Goal: Complete application form

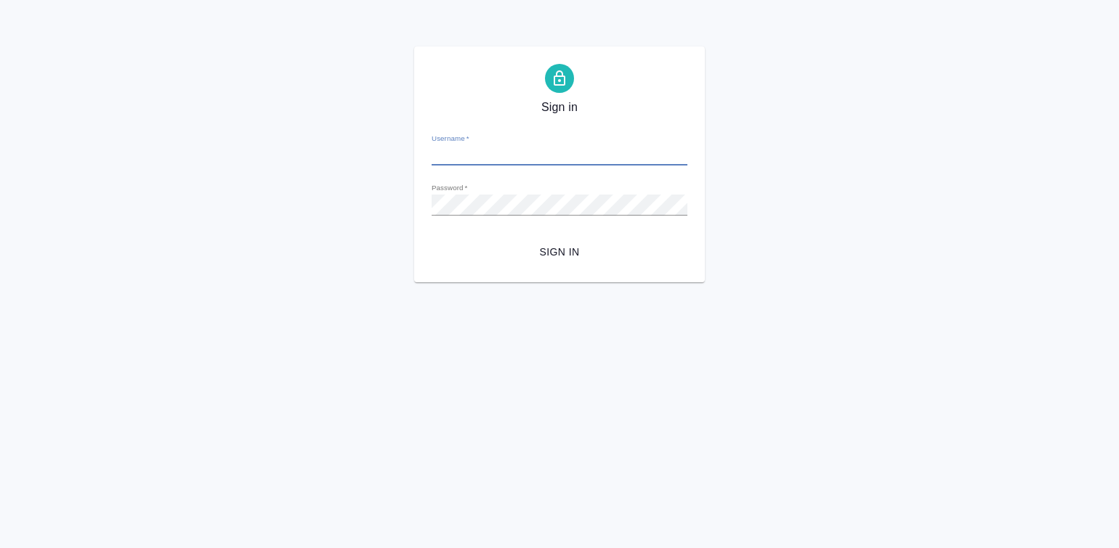
type input "[PERSON_NAME][EMAIL_ADDRESS][DOMAIN_NAME]"
click at [568, 248] on span "Sign in" at bounding box center [559, 252] width 232 height 18
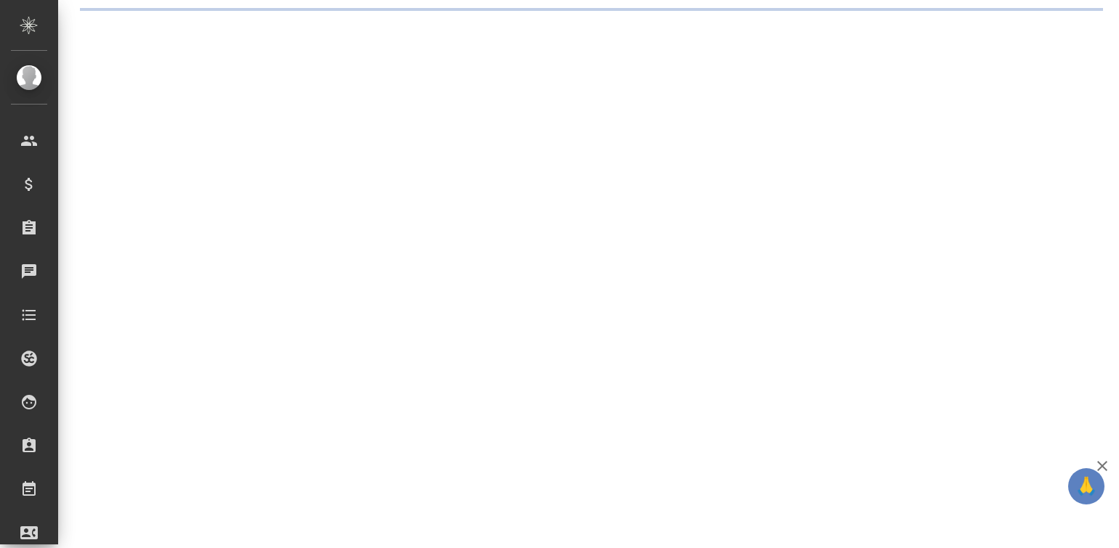
select select "RU"
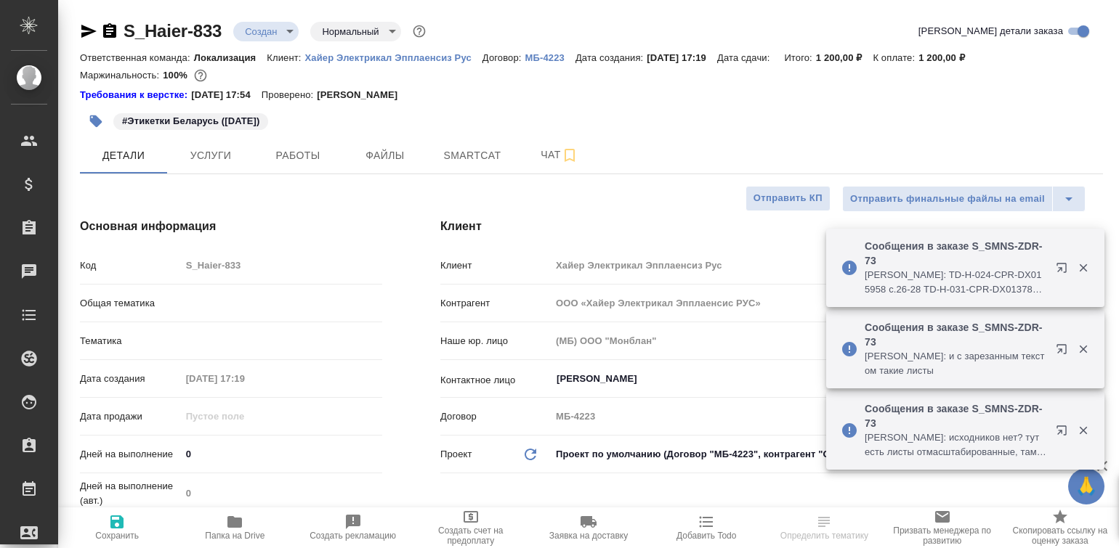
type textarea "x"
type input "Локализация"
type input "Загородних Виктория"
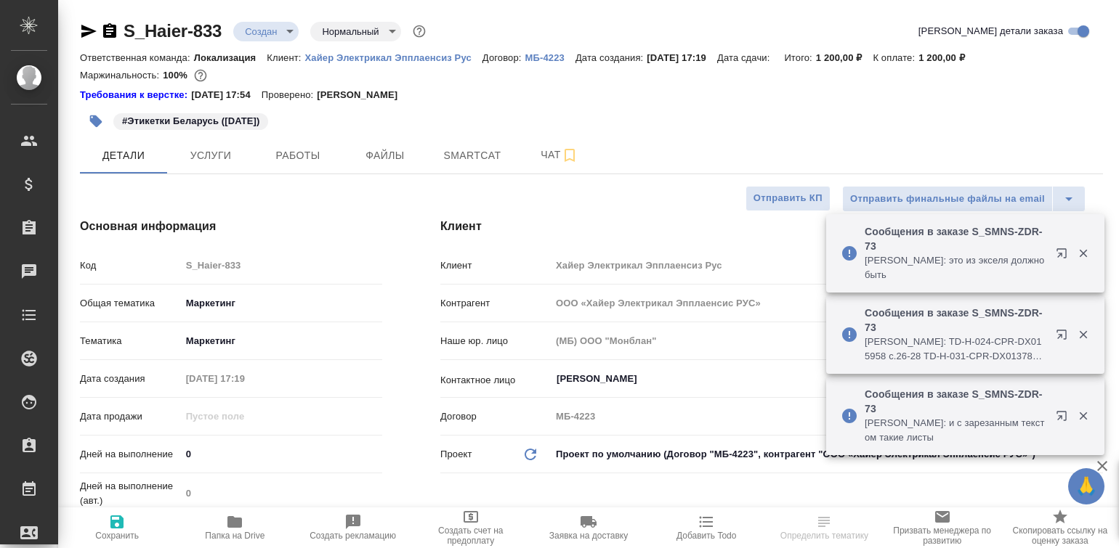
type textarea "x"
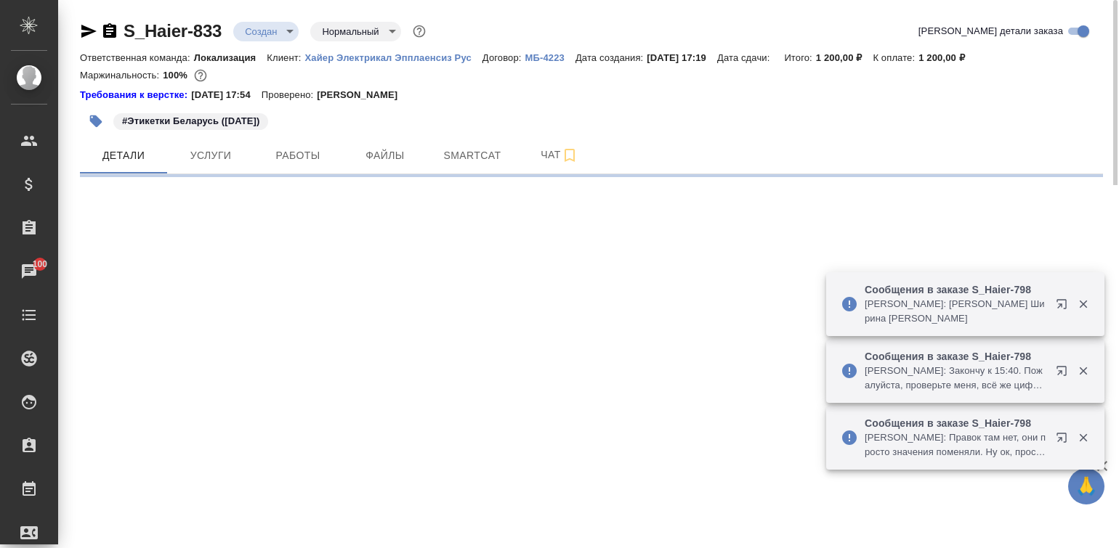
select select "RU"
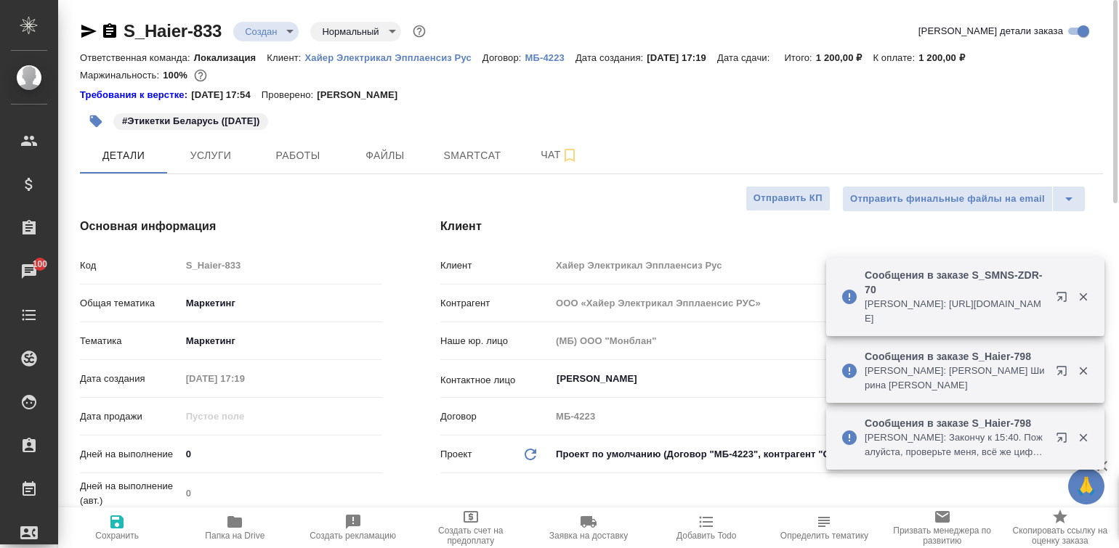
type textarea "x"
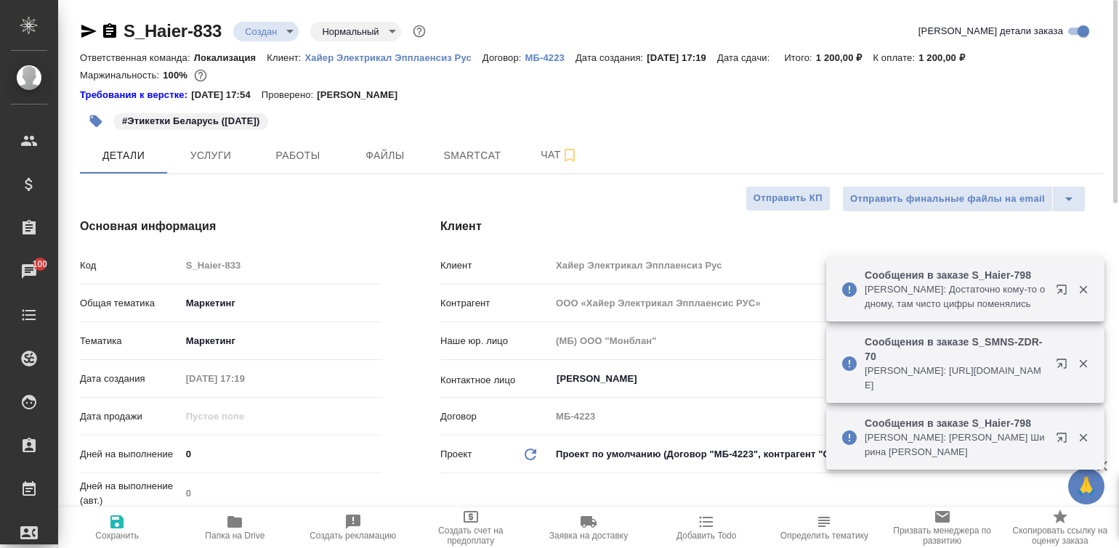
click at [392, 57] on p "Хайер Электрикал Эпплаенсиз Рус" at bounding box center [393, 57] width 177 height 11
type textarea "x"
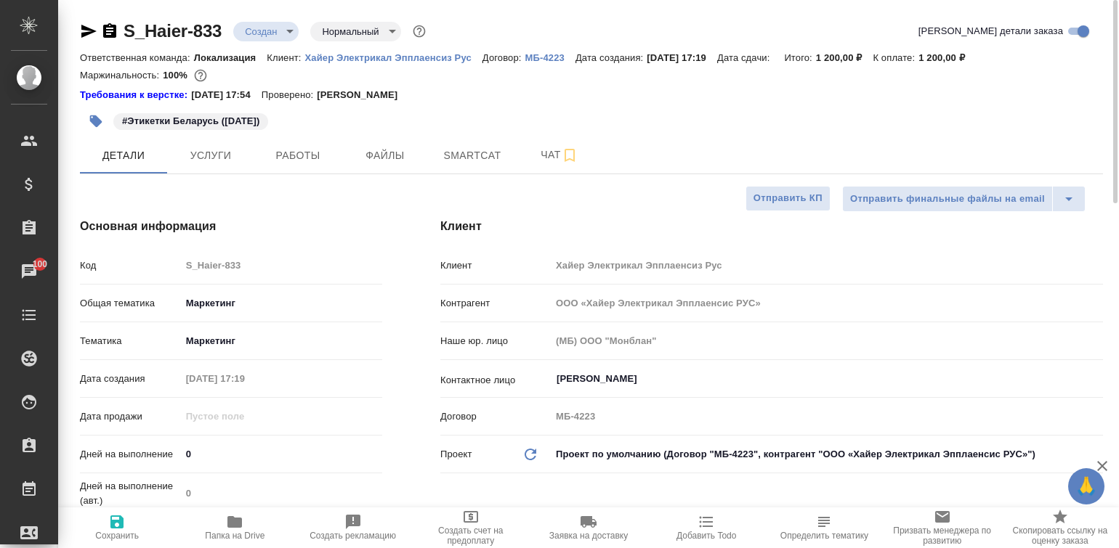
type textarea "x"
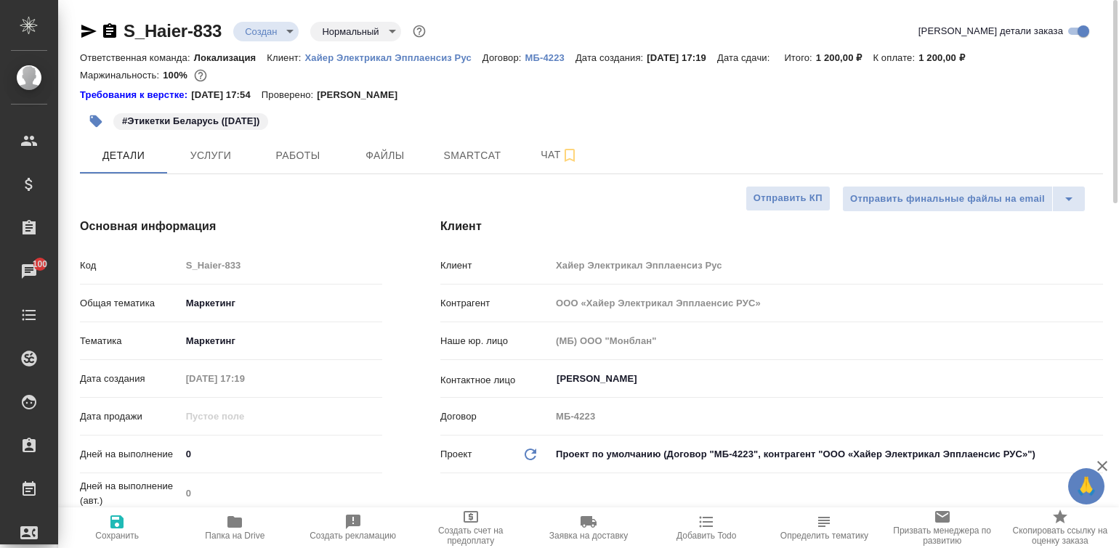
type textarea "x"
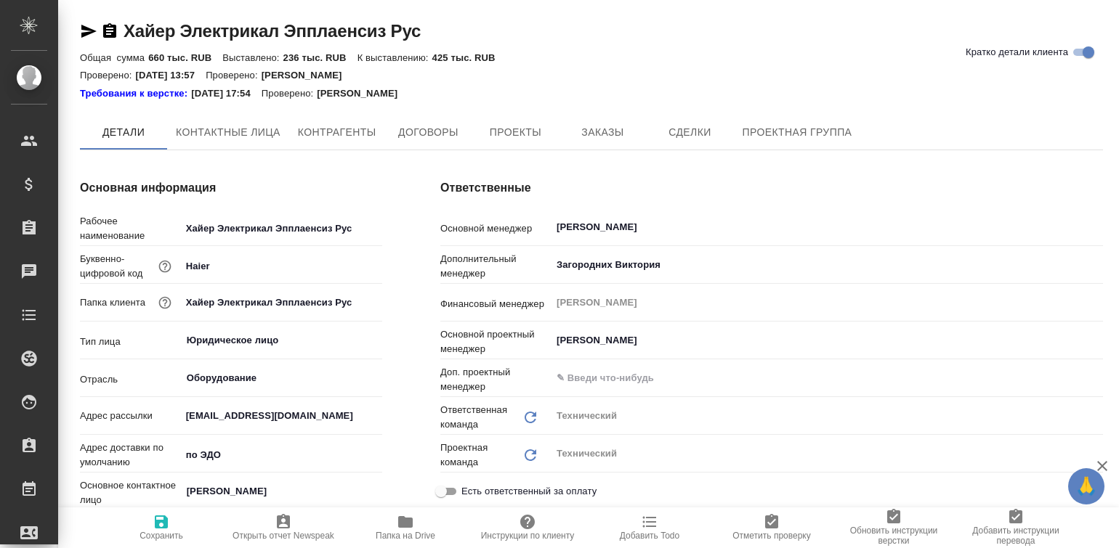
type input "(Т2) ООО "Трактат24""
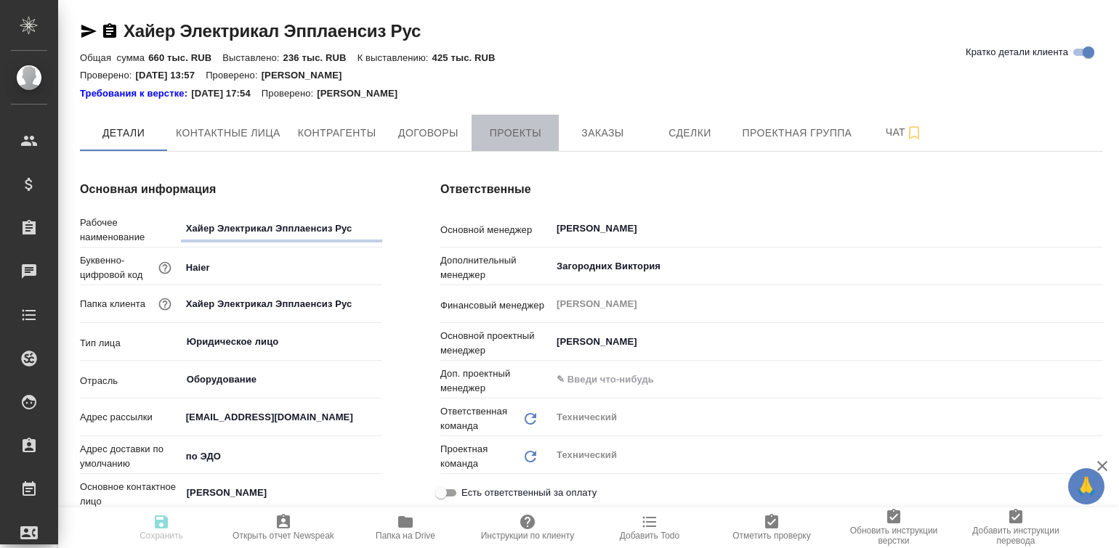
click at [515, 137] on span "Проекты" at bounding box center [515, 133] width 70 height 18
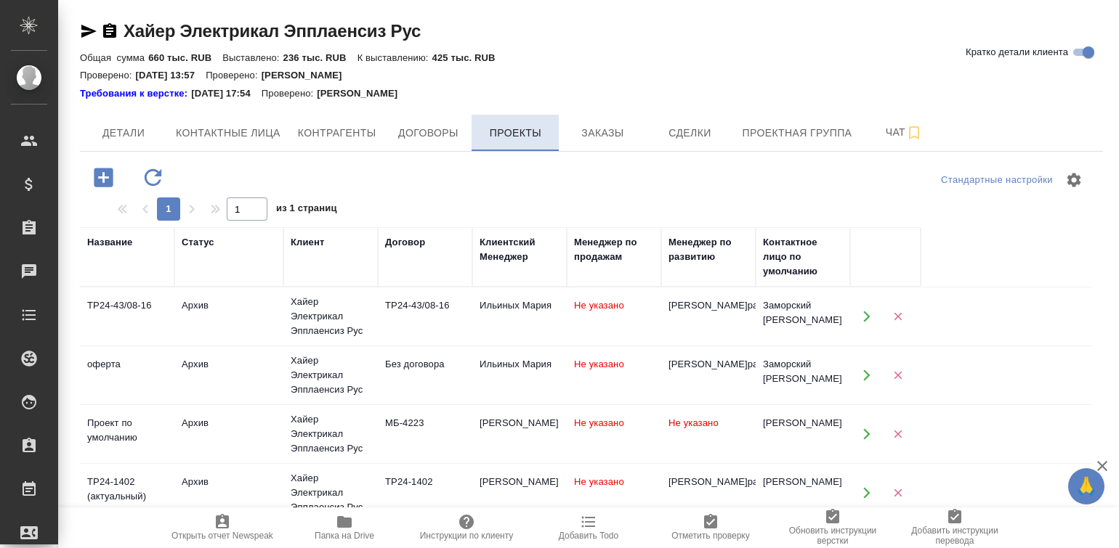
scroll to position [90, 0]
